Goal: Information Seeking & Learning: Learn about a topic

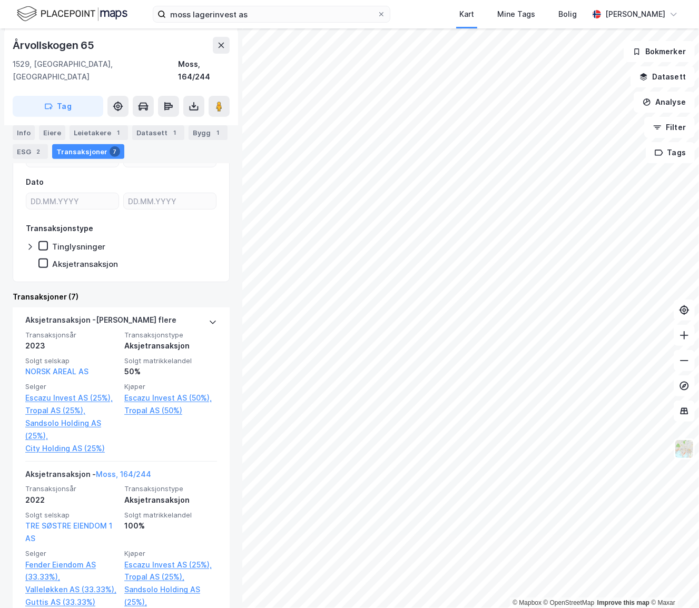
scroll to position [217, 0]
